Goal: Task Accomplishment & Management: Manage account settings

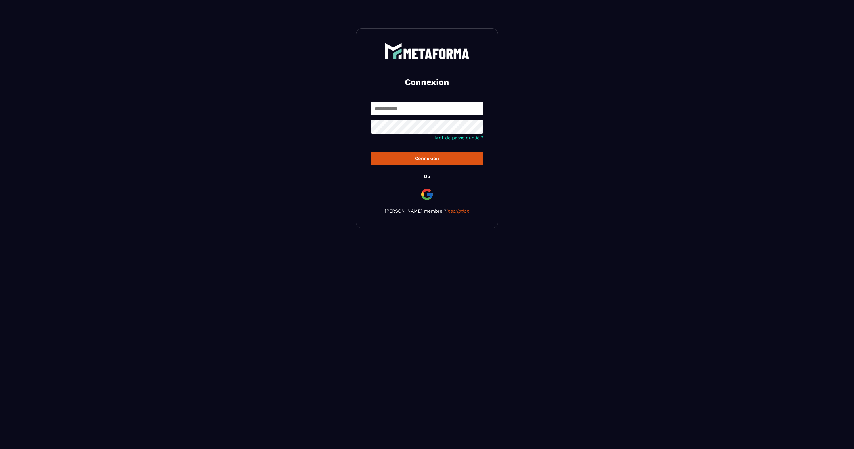
type input "**********"
click at [429, 157] on div "Connexion" at bounding box center [427, 158] width 104 height 5
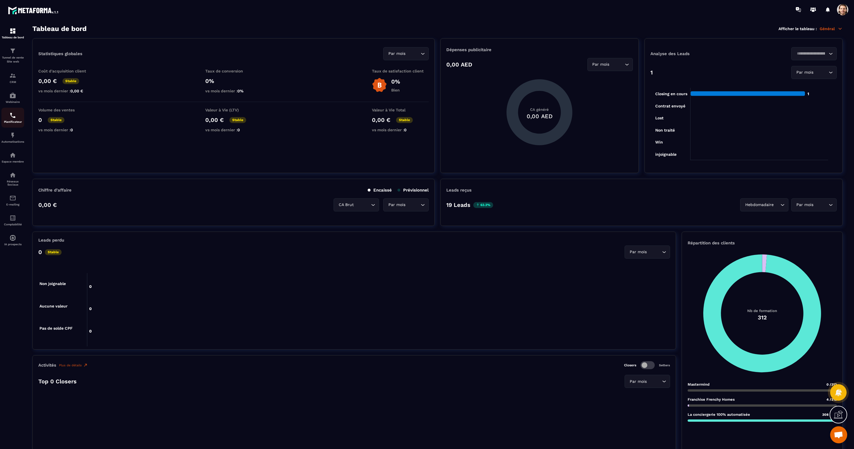
click at [13, 119] on div "Planificateur" at bounding box center [12, 117] width 23 height 11
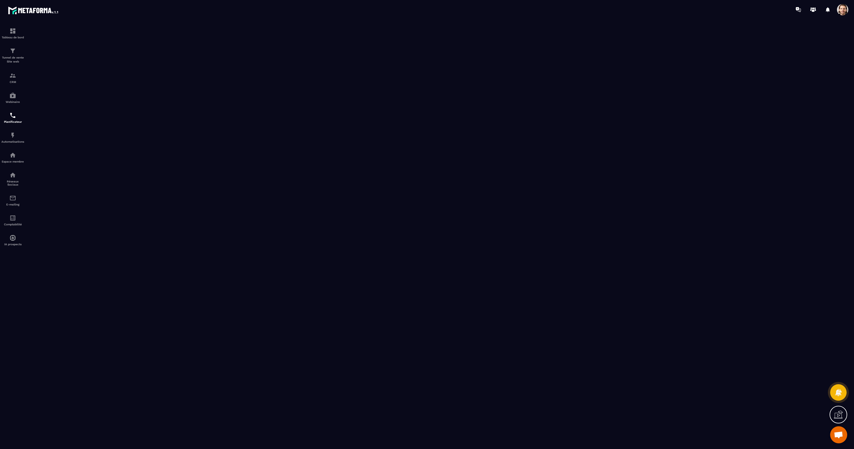
click at [847, 14] on div at bounding box center [842, 9] width 11 height 11
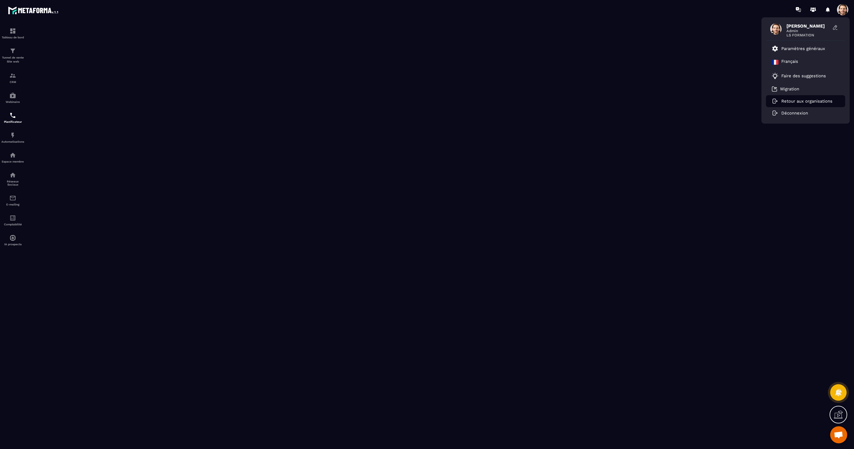
click at [798, 99] on p "Retour aux organisations" at bounding box center [807, 101] width 51 height 5
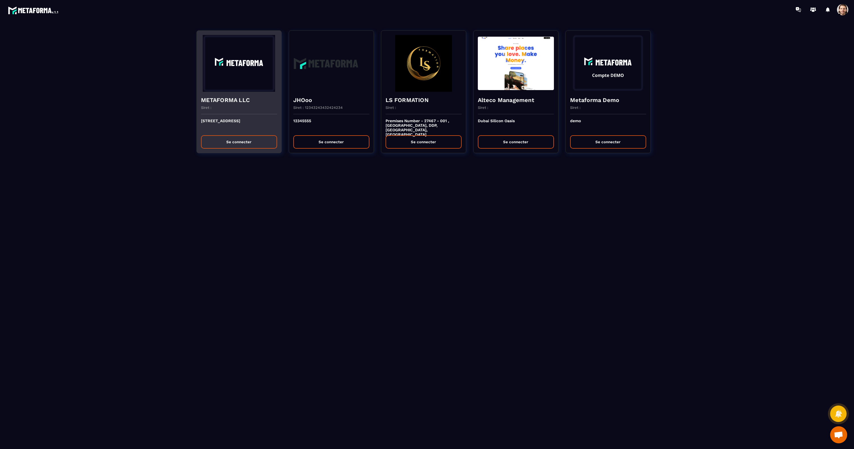
click at [233, 141] on button "Se connecter" at bounding box center [239, 141] width 76 height 13
